Goal: Information Seeking & Learning: Find specific fact

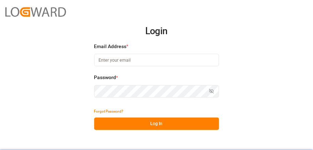
click at [126, 56] on input at bounding box center [156, 60] width 125 height 12
type input "[EMAIL_ADDRESS][PERSON_NAME][DOMAIN_NAME]"
click at [204, 120] on button "Log In" at bounding box center [156, 124] width 125 height 12
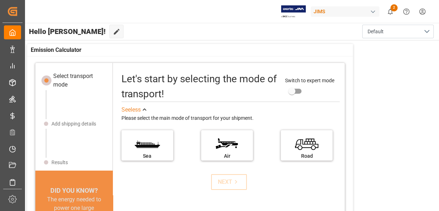
drag, startPoint x: 295, startPoint y: 1, endPoint x: 162, endPoint y: 109, distance: 171.2
click at [162, 109] on div "See less" at bounding box center [230, 109] width 218 height 9
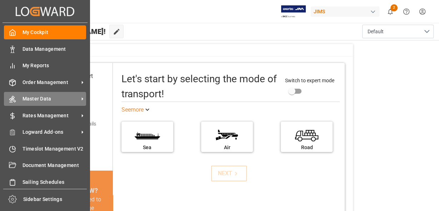
click at [62, 97] on span "Master Data" at bounding box center [50, 98] width 56 height 7
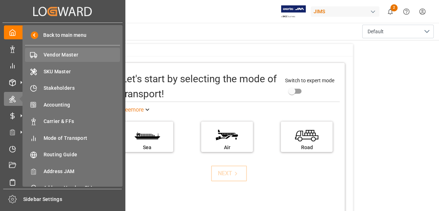
click at [64, 56] on span "Vendor Master" at bounding box center [82, 54] width 77 height 7
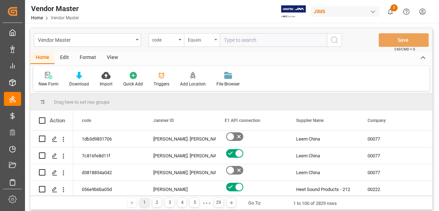
click at [192, 38] on div "Equals" at bounding box center [200, 39] width 24 height 8
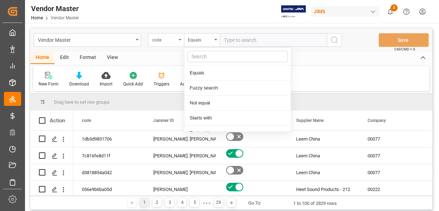
click at [166, 41] on div "code" at bounding box center [164, 39] width 24 height 8
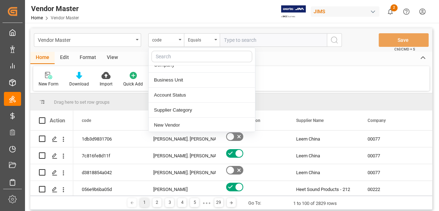
scroll to position [86, 0]
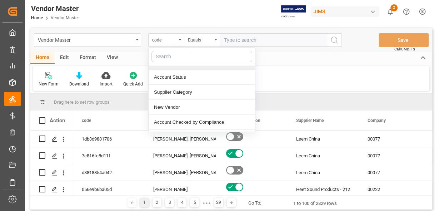
drag, startPoint x: 263, startPoint y: 38, endPoint x: 191, endPoint y: 40, distance: 72.8
click at [261, 38] on input "text" at bounding box center [272, 40] width 107 height 14
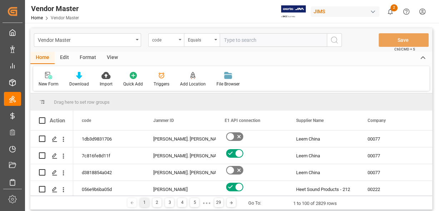
drag, startPoint x: 187, startPoint y: 40, endPoint x: 177, endPoint y: 39, distance: 9.7
click at [186, 39] on div "Equals" at bounding box center [202, 40] width 36 height 14
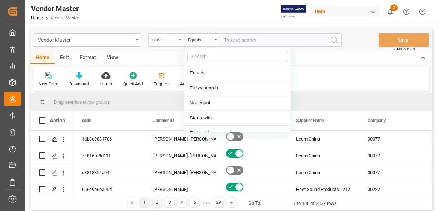
click at [174, 39] on div "code" at bounding box center [164, 39] width 24 height 8
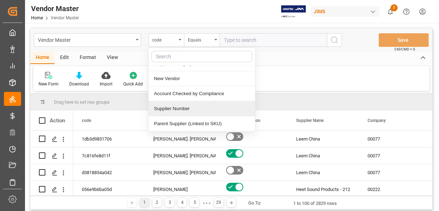
scroll to position [143, 0]
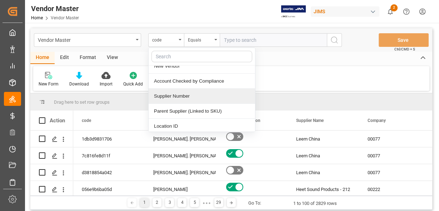
click at [192, 107] on div "code Jammer ID E1 API connection Supplier Name Company Business Unit Account St…" at bounding box center [201, 89] width 107 height 84
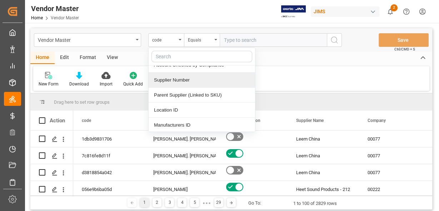
click at [205, 80] on div "Supplier Number" at bounding box center [201, 79] width 106 height 15
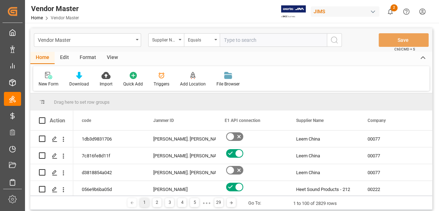
click at [254, 44] on input "text" at bounding box center [272, 40] width 107 height 14
paste input "722031"
type input "722031"
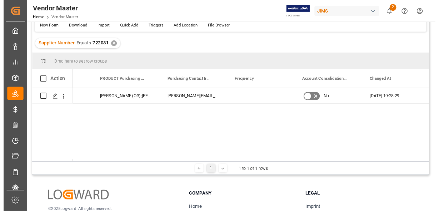
scroll to position [0, 4119]
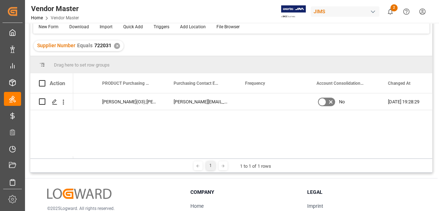
click at [313, 135] on div "Multiple O3;ON; [PERSON_NAME](O3);[PERSON_NAME](O3);[PERSON_NAME](ON) [PERSON_N…" at bounding box center [252, 125] width 359 height 65
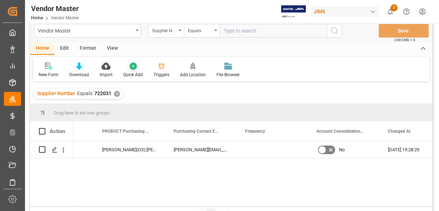
scroll to position [0, 0]
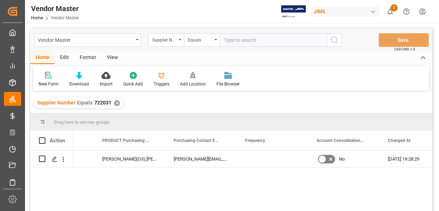
click at [116, 107] on div "Supplier Number Equals 722031 ✕" at bounding box center [79, 102] width 90 height 11
drag, startPoint x: 116, startPoint y: 103, endPoint x: 139, endPoint y: 92, distance: 25.9
click at [116, 103] on div "✕" at bounding box center [117, 103] width 6 height 6
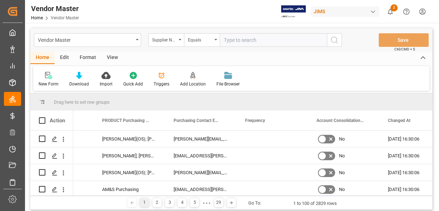
paste input "752640"
type input "752640"
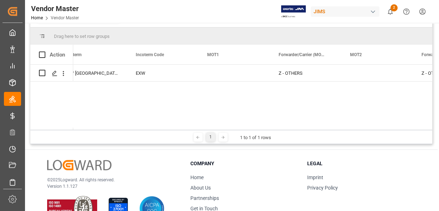
scroll to position [0, 2044]
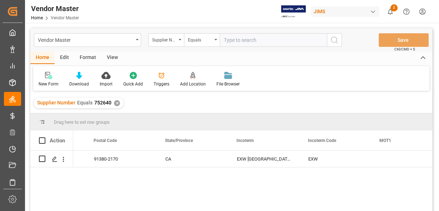
click at [249, 43] on input "text" at bounding box center [272, 40] width 107 height 14
paste input "752487"
type input "752487"
click at [114, 102] on div "✕" at bounding box center [117, 103] width 6 height 6
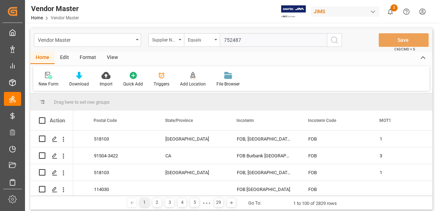
click at [313, 46] on button "search button" at bounding box center [334, 40] width 15 height 14
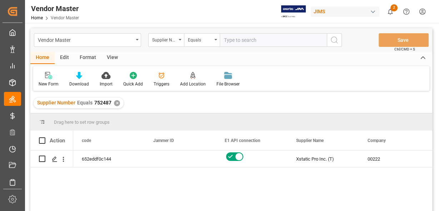
click at [252, 35] on input "text" at bounding box center [272, 40] width 107 height 14
paste input "752703"
type input "752703"
click at [116, 103] on div "✕" at bounding box center [117, 103] width 6 height 6
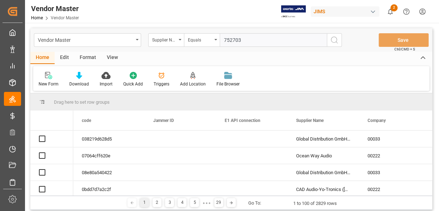
click at [313, 40] on icon "search button" at bounding box center [334, 40] width 9 height 9
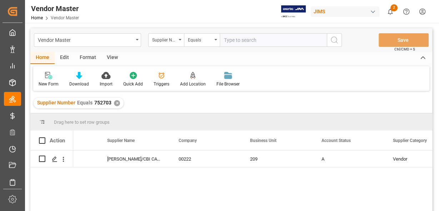
click at [243, 46] on input "text" at bounding box center [272, 40] width 107 height 14
paste input "752632"
type input "752632"
click at [117, 101] on div "✕" at bounding box center [117, 103] width 6 height 6
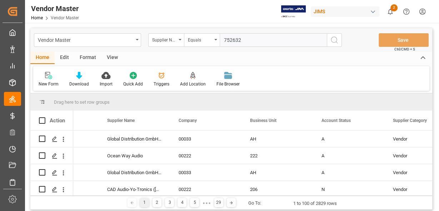
click at [313, 41] on icon "search button" at bounding box center [334, 40] width 9 height 9
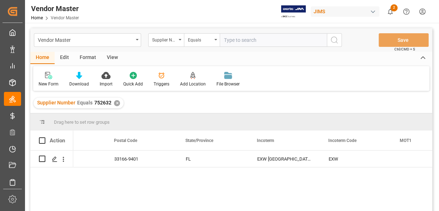
click at [255, 37] on input "text" at bounding box center [272, 40] width 107 height 14
paste input "752675"
type input "752675"
click at [118, 103] on div "✕" at bounding box center [117, 103] width 6 height 6
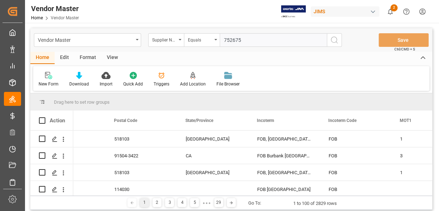
click at [313, 41] on icon "search button" at bounding box center [334, 40] width 9 height 9
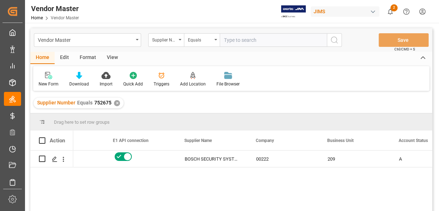
click at [286, 36] on input "text" at bounding box center [272, 40] width 107 height 14
paste input "752743"
type input "752743"
click at [114, 103] on div "✕" at bounding box center [117, 103] width 6 height 6
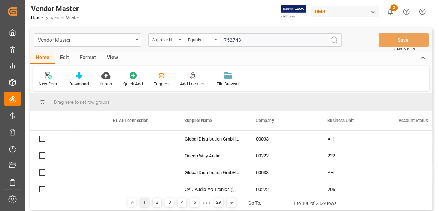
click at [313, 41] on icon "search button" at bounding box center [334, 40] width 9 height 9
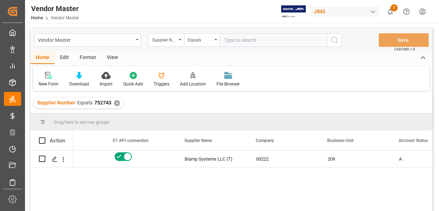
click at [248, 34] on input "text" at bounding box center [272, 40] width 107 height 14
paste input "775832"
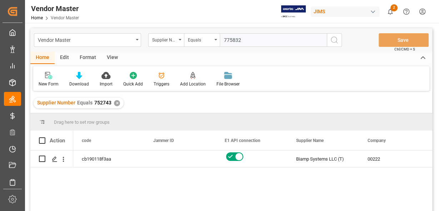
type input "775832"
click at [116, 101] on div "✕" at bounding box center [117, 103] width 6 height 6
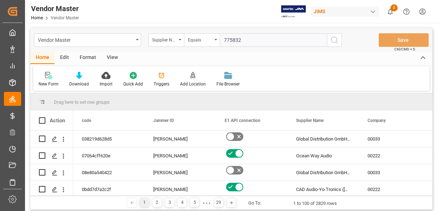
click at [313, 41] on icon "search button" at bounding box center [334, 40] width 9 height 9
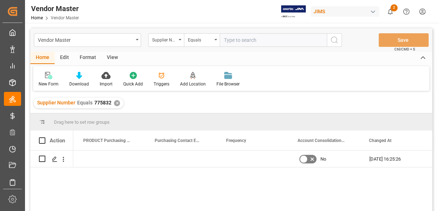
click at [267, 42] on input "text" at bounding box center [272, 40] width 107 height 14
paste input "752548"
type input "752548"
click at [116, 106] on div "Supplier Number Equals 775832 ✕" at bounding box center [79, 102] width 90 height 11
click at [117, 103] on div "✕" at bounding box center [117, 103] width 6 height 6
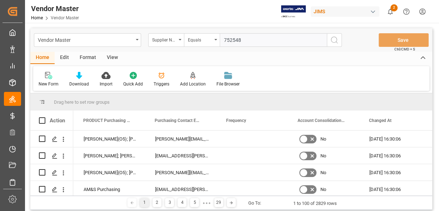
click at [313, 41] on icon "search button" at bounding box center [334, 40] width 9 height 9
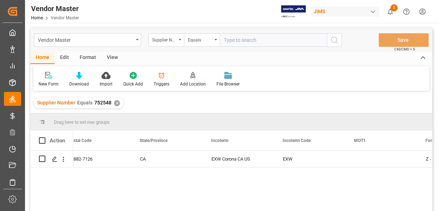
click at [247, 34] on input "text" at bounding box center [272, 40] width 107 height 14
paste input "752638"
type input "752638"
click at [118, 101] on div "✕" at bounding box center [117, 103] width 6 height 6
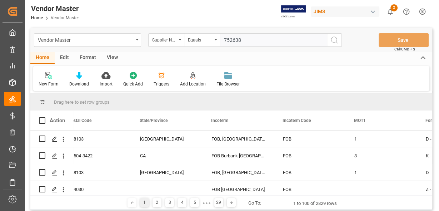
click at [313, 40] on icon "search button" at bounding box center [334, 40] width 9 height 9
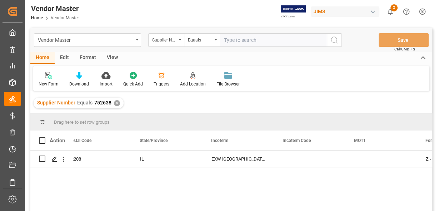
click at [246, 37] on input "text" at bounding box center [272, 40] width 107 height 14
paste input "752640"
type input "752640"
click at [117, 102] on div "✕" at bounding box center [117, 103] width 6 height 6
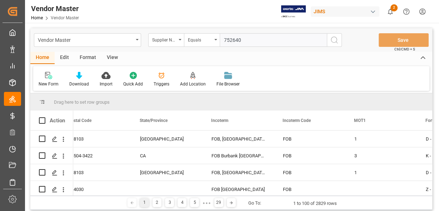
click at [313, 40] on button "search button" at bounding box center [334, 40] width 15 height 14
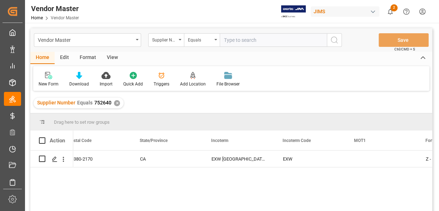
click at [115, 106] on div "✕" at bounding box center [117, 103] width 6 height 6
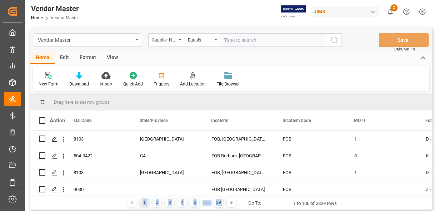
drag, startPoint x: 227, startPoint y: 195, endPoint x: 154, endPoint y: 187, distance: 72.9
click at [140, 150] on div "Drag here to set row groups Drag here to set column labels Action Country Posta…" at bounding box center [230, 151] width 401 height 116
click at [246, 41] on input "text" at bounding box center [272, 40] width 107 height 14
paste input "752638"
type input "752638"
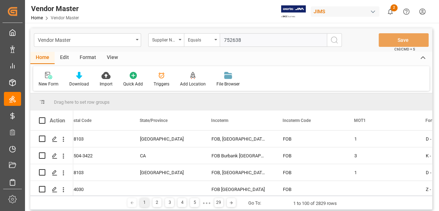
click at [313, 42] on icon "search button" at bounding box center [334, 40] width 9 height 9
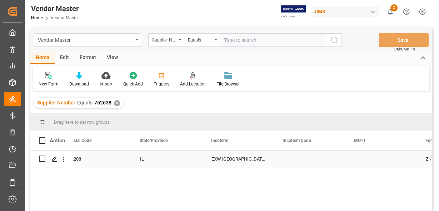
scroll to position [29, 0]
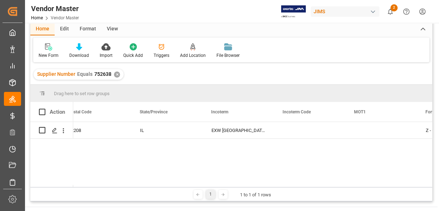
click at [117, 78] on div "Supplier Number Equals 752638 ✕" at bounding box center [79, 74] width 90 height 11
click at [117, 76] on div "✕" at bounding box center [117, 74] width 6 height 6
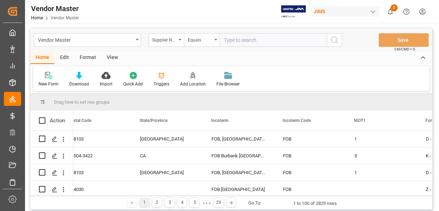
click at [238, 45] on input "text" at bounding box center [272, 40] width 107 height 14
paste input "182545"
type input "182545"
click at [313, 40] on icon "search button" at bounding box center [334, 40] width 9 height 9
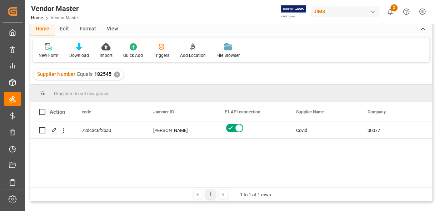
drag, startPoint x: 173, startPoint y: 161, endPoint x: 274, endPoint y: 148, distance: 101.8
click at [177, 150] on div "6 Covid 00077 [PERSON_NAME] 72dc3c6f2ba0" at bounding box center [252, 154] width 359 height 65
